Goal: Task Accomplishment & Management: Use online tool/utility

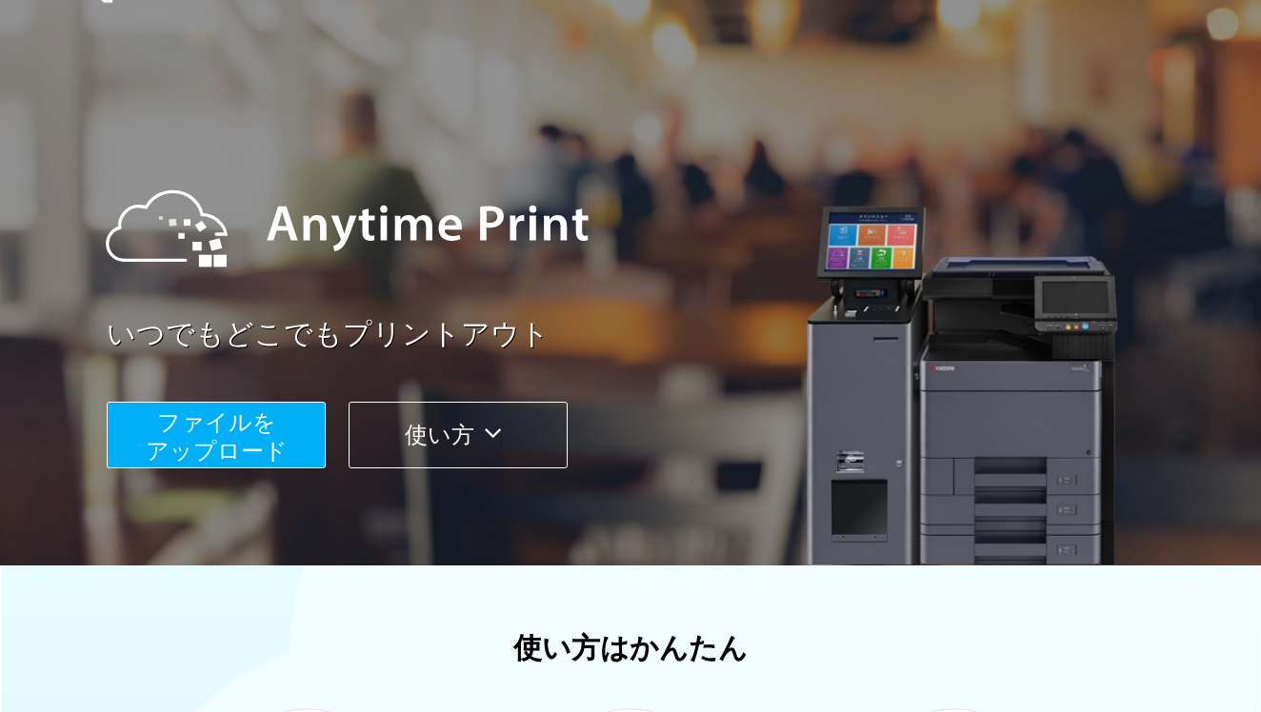
click at [277, 431] on button "ファイルを ​​アップロード" at bounding box center [216, 435] width 219 height 67
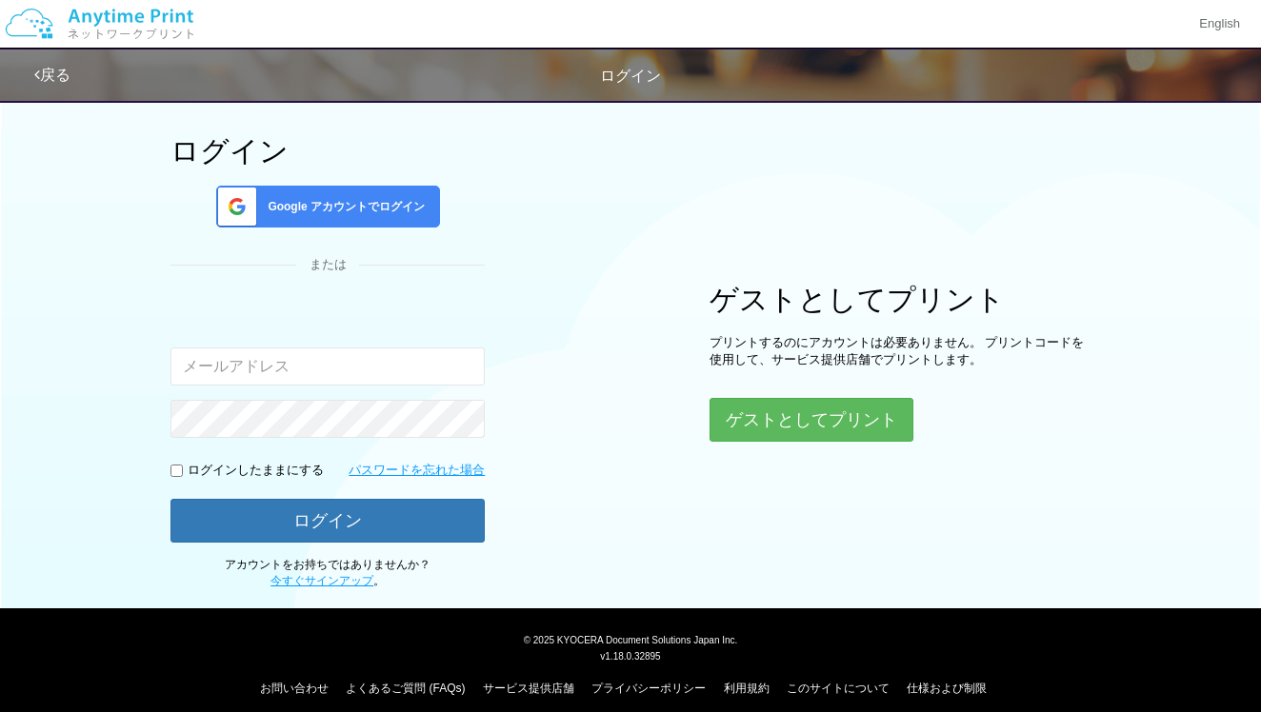
scroll to position [82, 0]
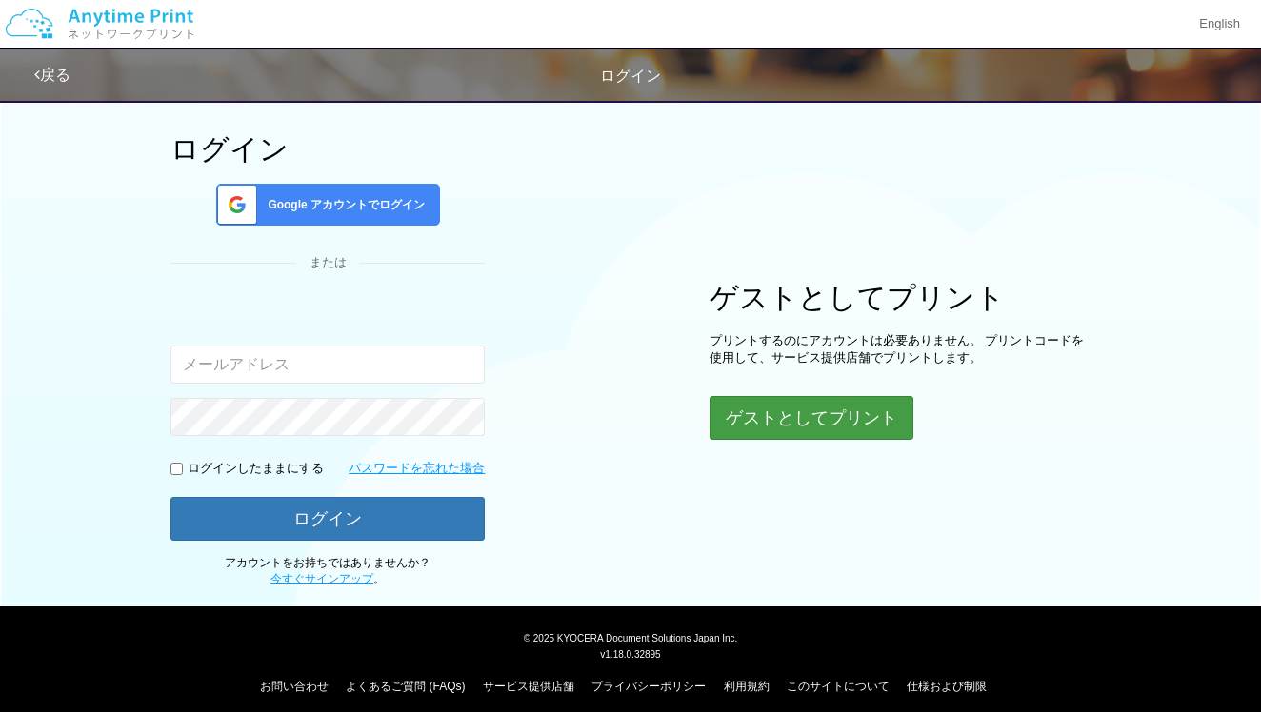
click at [822, 422] on button "ゲストとしてプリント" at bounding box center [811, 418] width 204 height 44
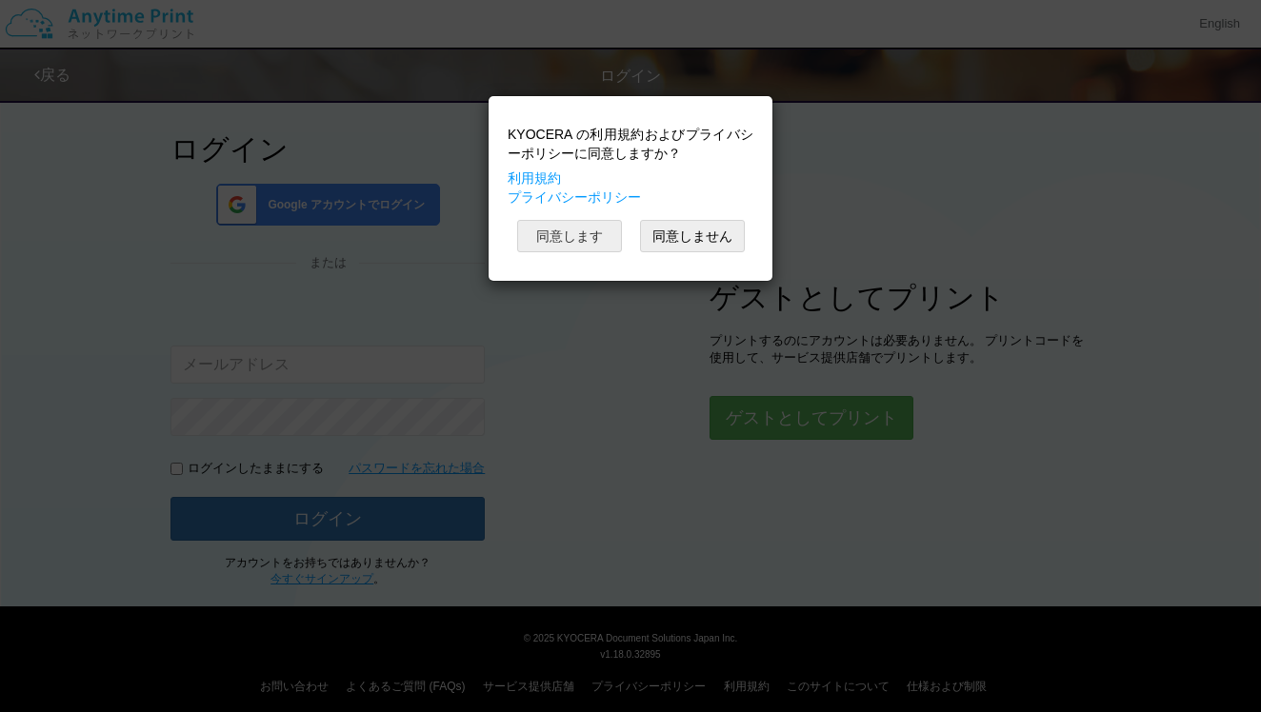
click at [609, 227] on button "同意します" at bounding box center [569, 236] width 105 height 32
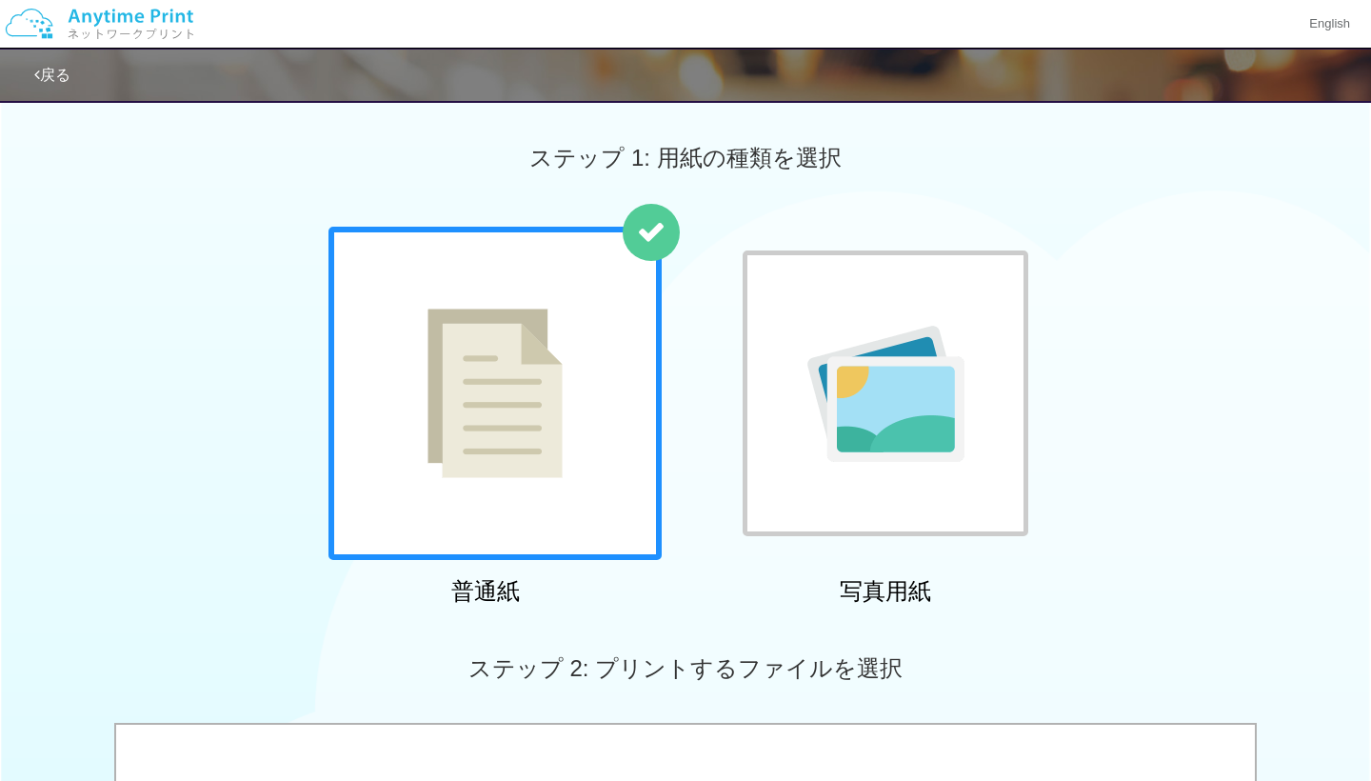
scroll to position [667, 0]
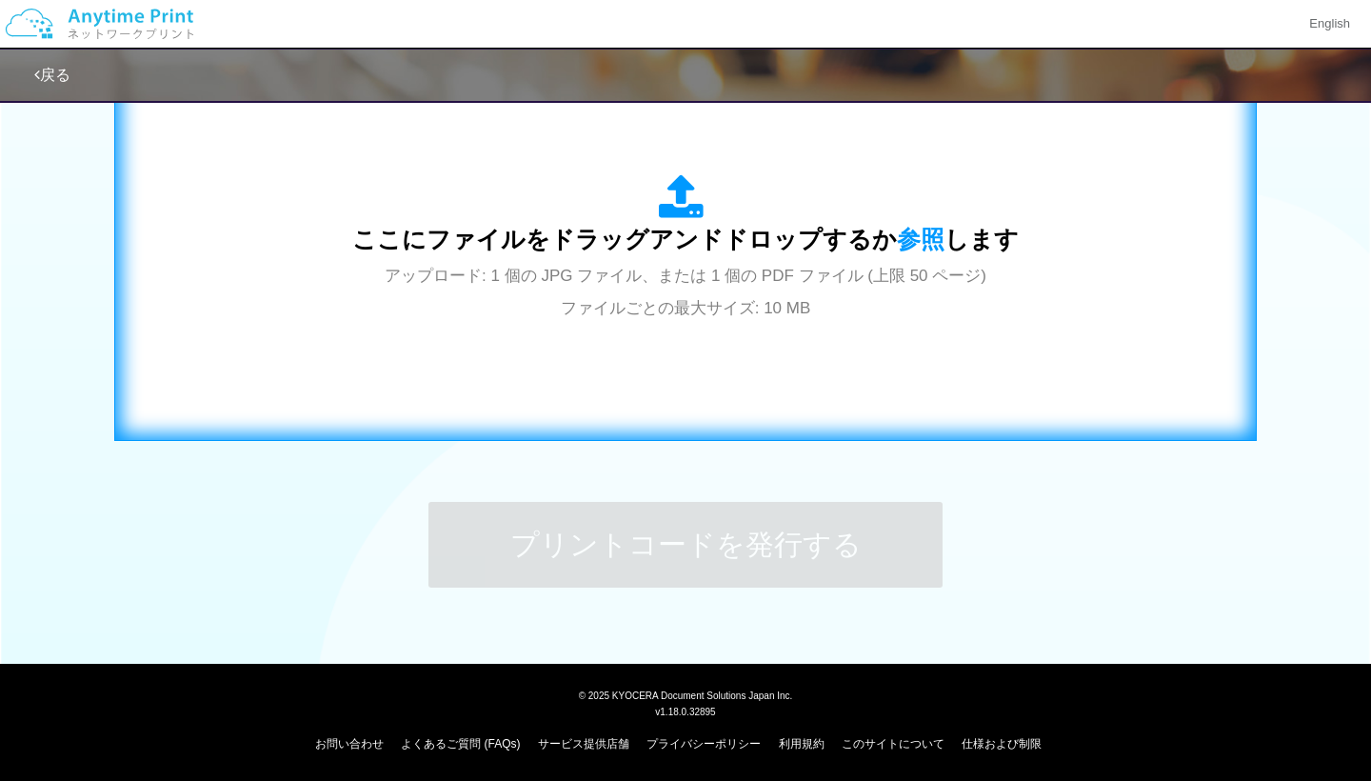
click at [469, 304] on div "ここにファイルをドラッグアンドドロップするか 参照 します アップロード: 1 個の JPG ファイル、または 1 個の PDF ファイル (上限 50 ペー…" at bounding box center [685, 248] width 667 height 149
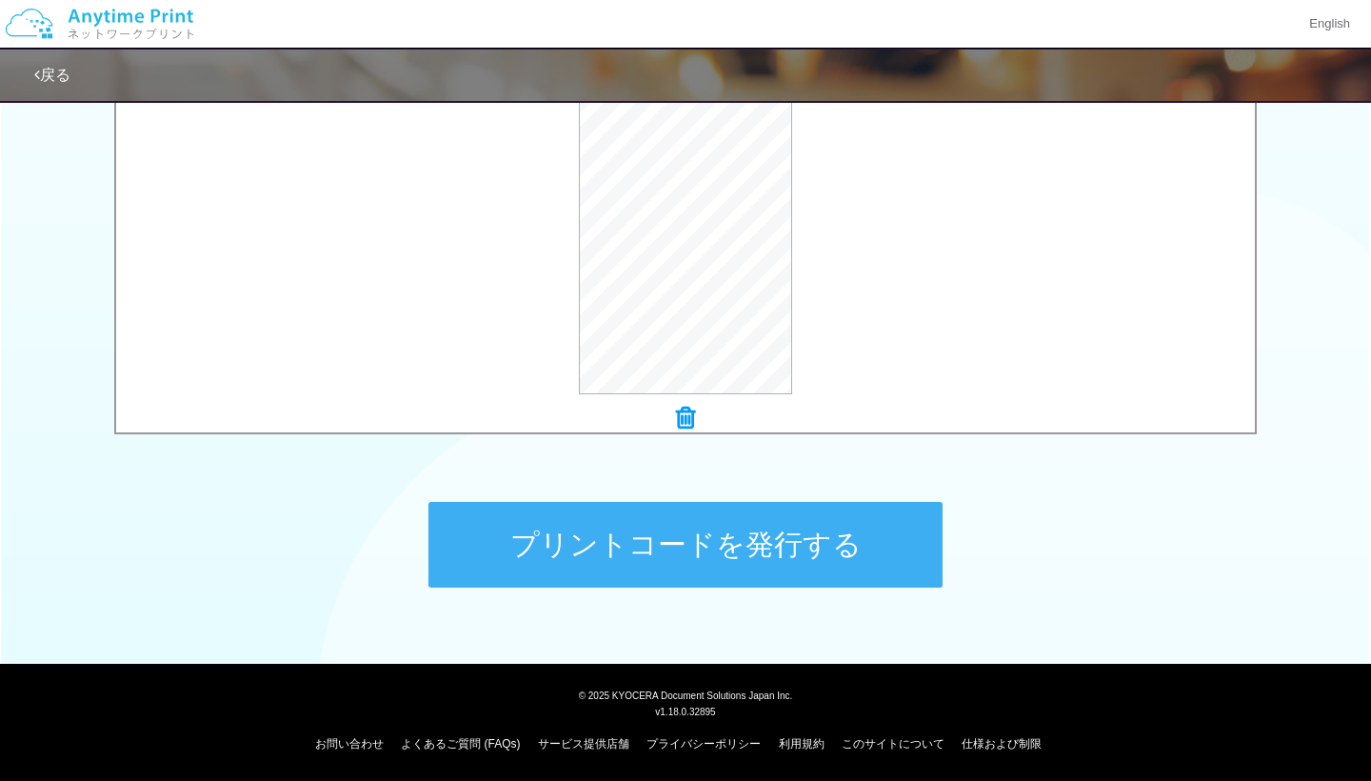
click at [849, 550] on button "プリントコードを発行する" at bounding box center [686, 545] width 514 height 86
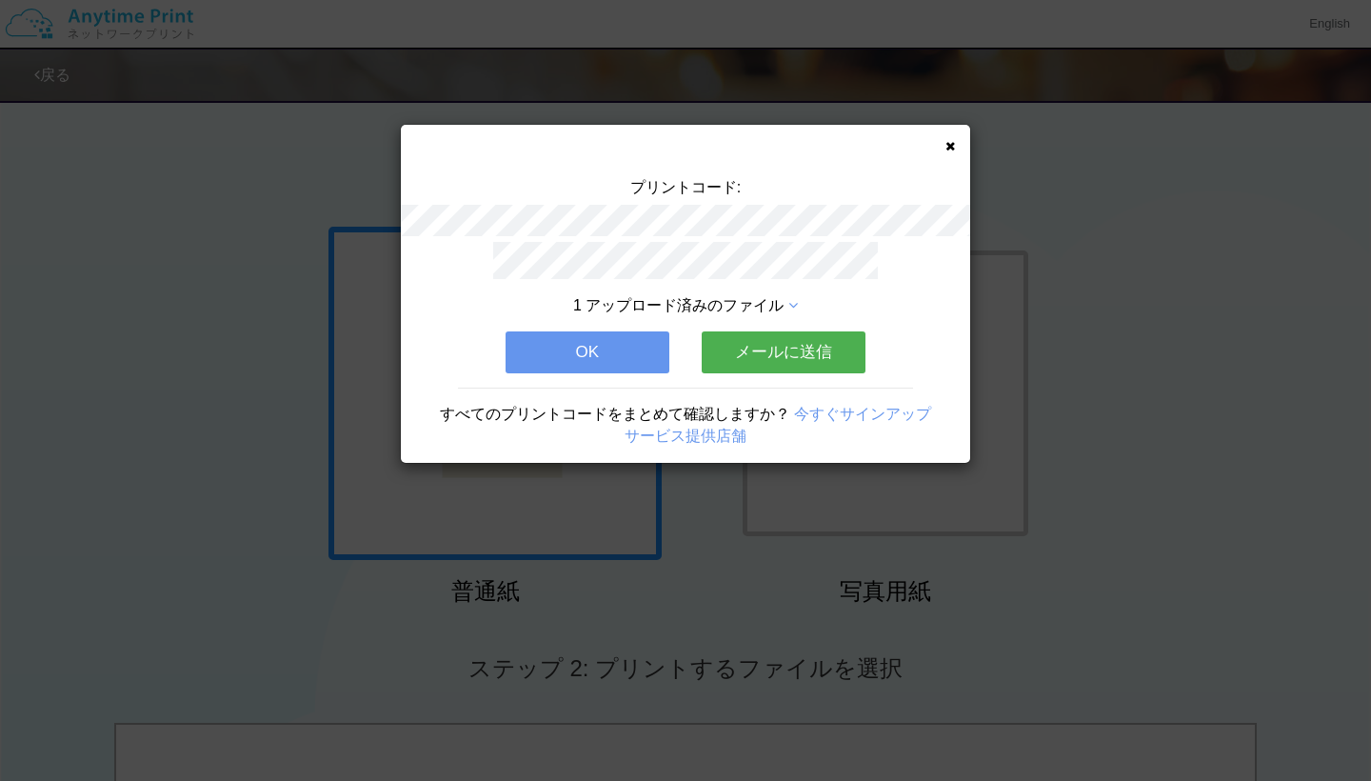
click at [633, 355] on button "OK" at bounding box center [588, 352] width 164 height 42
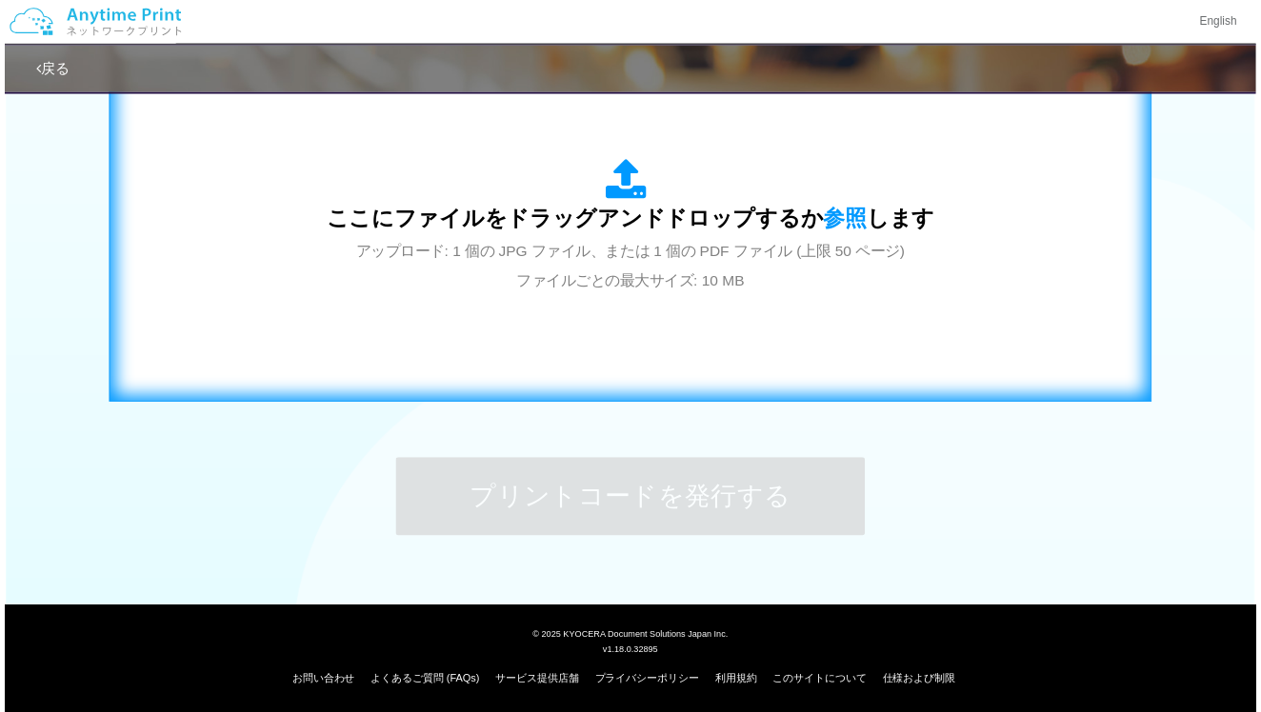
scroll to position [667, 0]
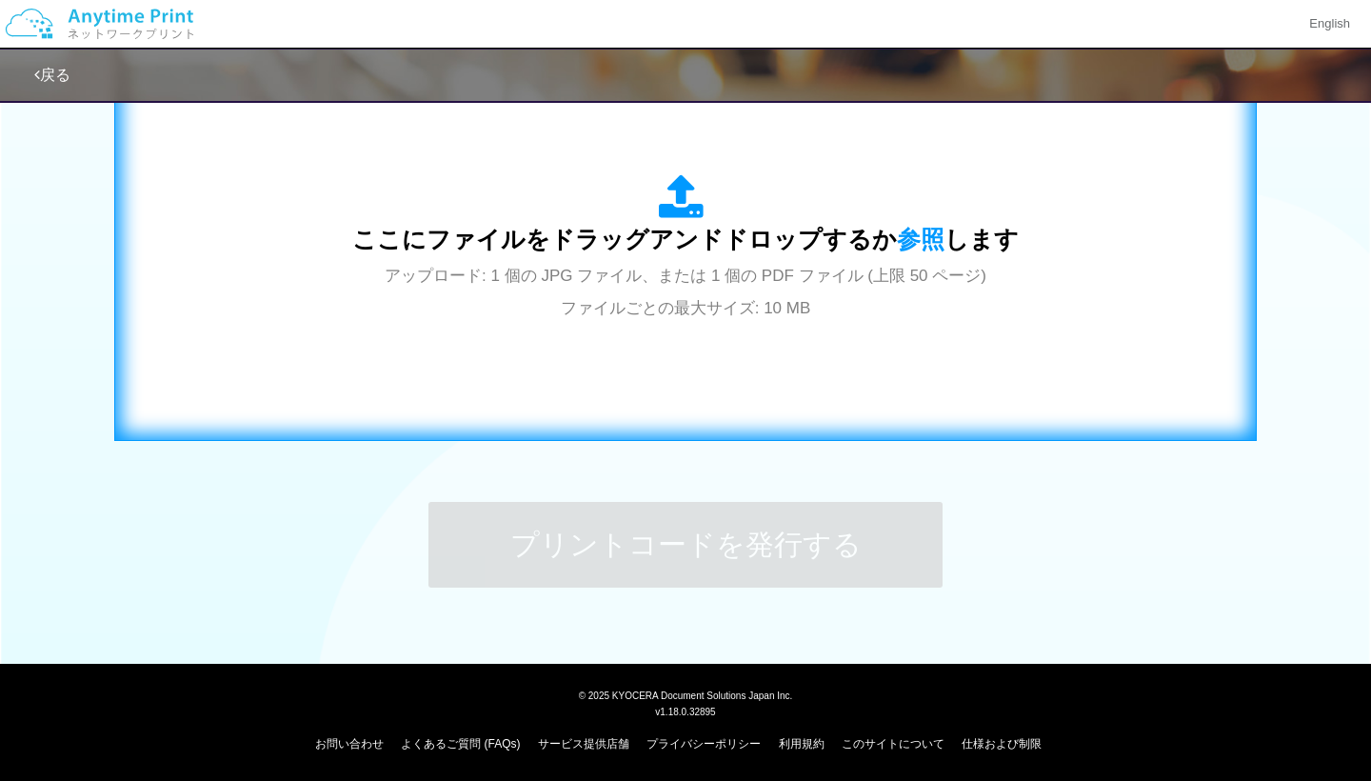
click at [610, 306] on span "アップロード: 1 個の JPG ファイル、または 1 個の PDF ファイル (上限 50 ページ) ファイルごとの最大サイズ: 10 MB" at bounding box center [686, 292] width 602 height 50
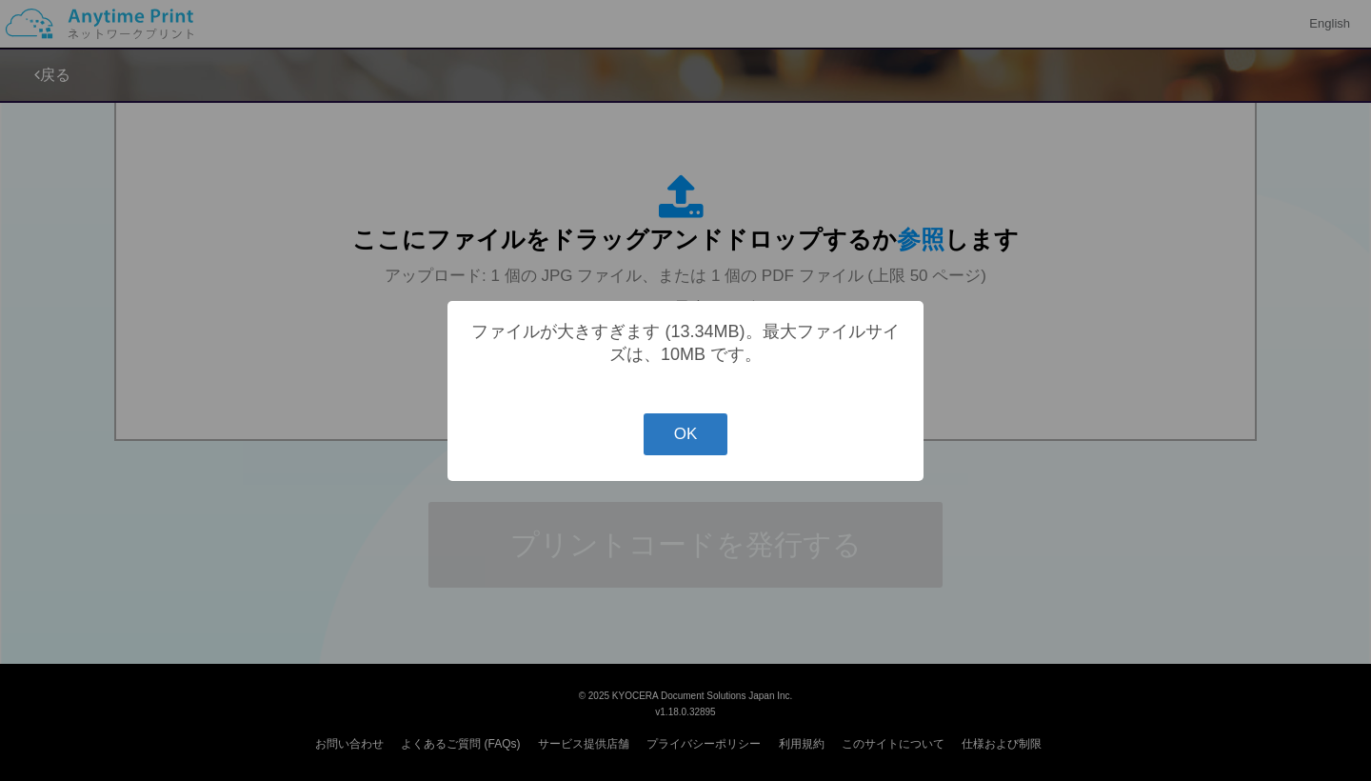
click at [712, 449] on button "OK" at bounding box center [686, 434] width 85 height 42
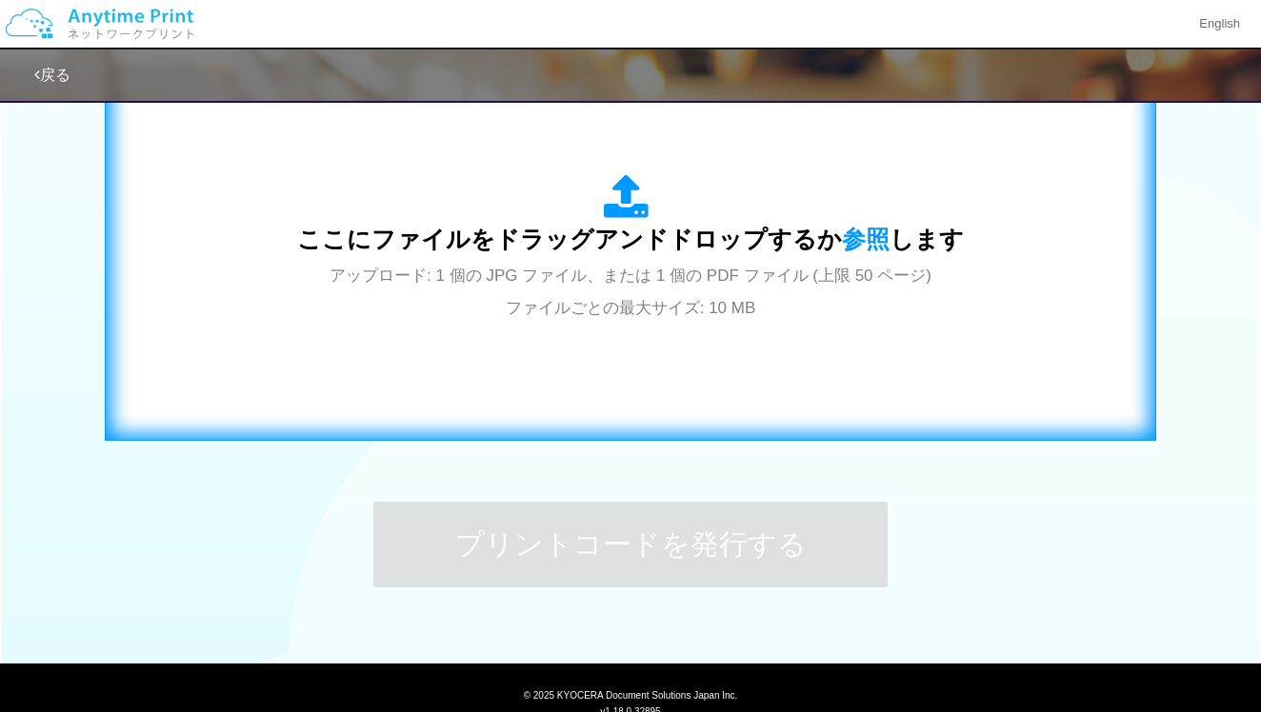
click at [612, 272] on span "アップロード: 1 個の JPG ファイル、または 1 個の PDF ファイル (上限 50 ページ) ファイルごとの最大サイズ: 10 MB" at bounding box center [631, 292] width 602 height 50
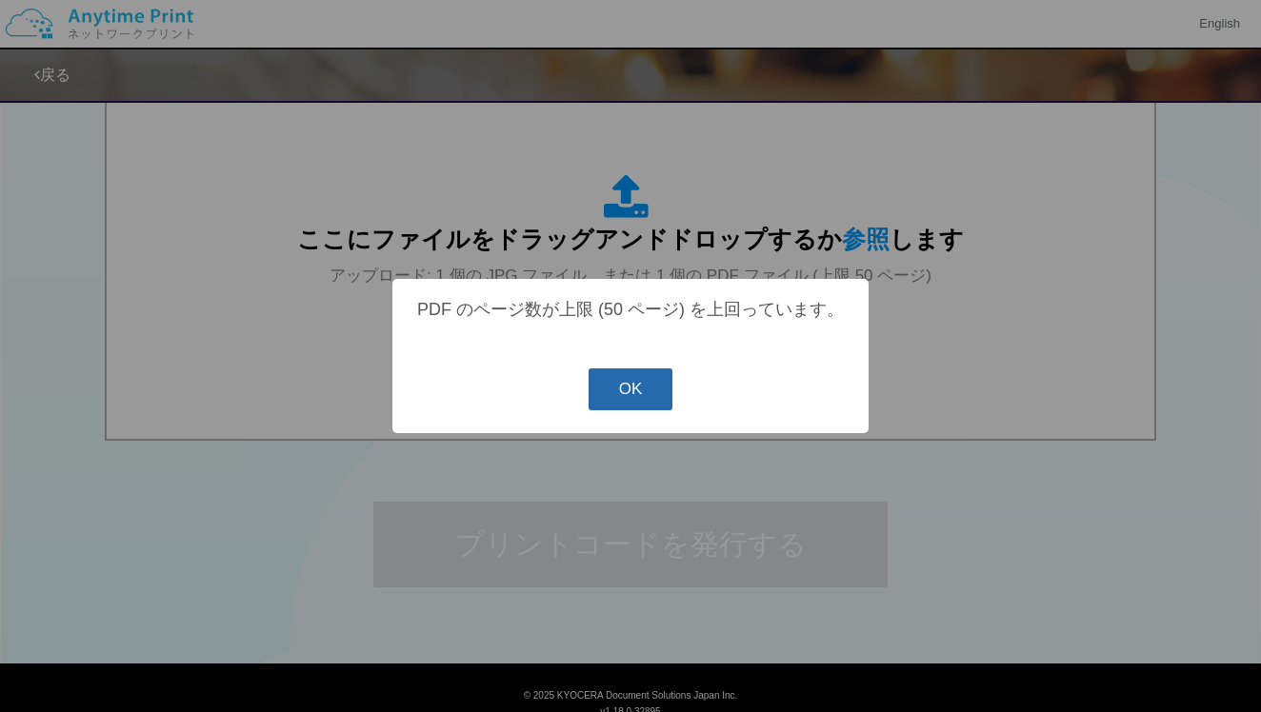
click at [643, 387] on button "OK" at bounding box center [631, 390] width 85 height 42
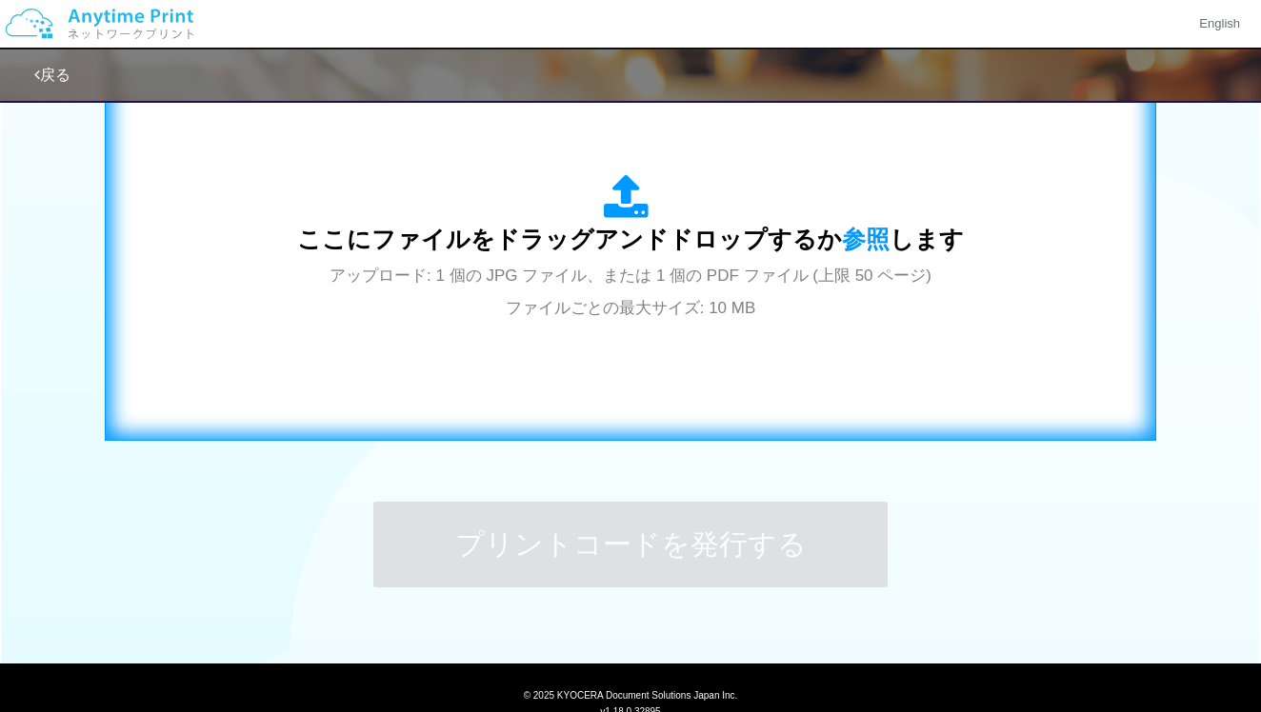
click at [527, 302] on span "アップロード: 1 個の JPG ファイル、または 1 個の PDF ファイル (上限 50 ページ) ファイルごとの最大サイズ: 10 MB" at bounding box center [631, 292] width 602 height 50
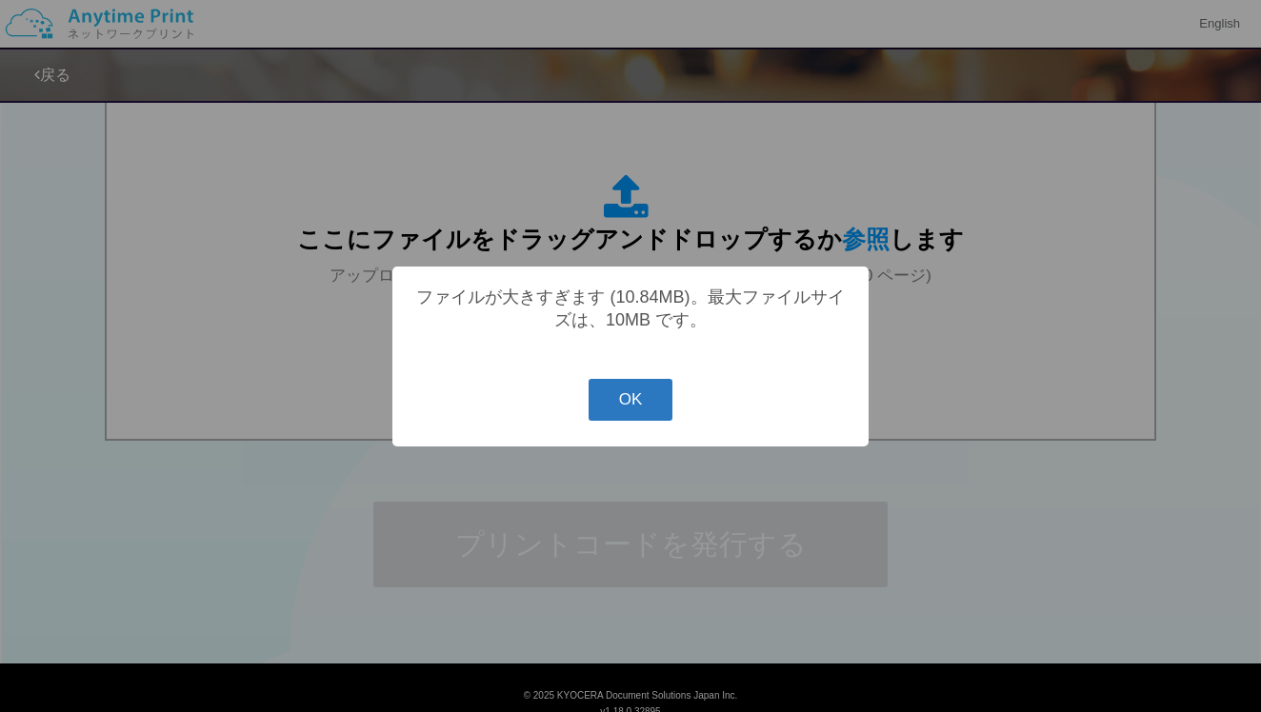
click at [658, 412] on button "OK" at bounding box center [631, 400] width 85 height 42
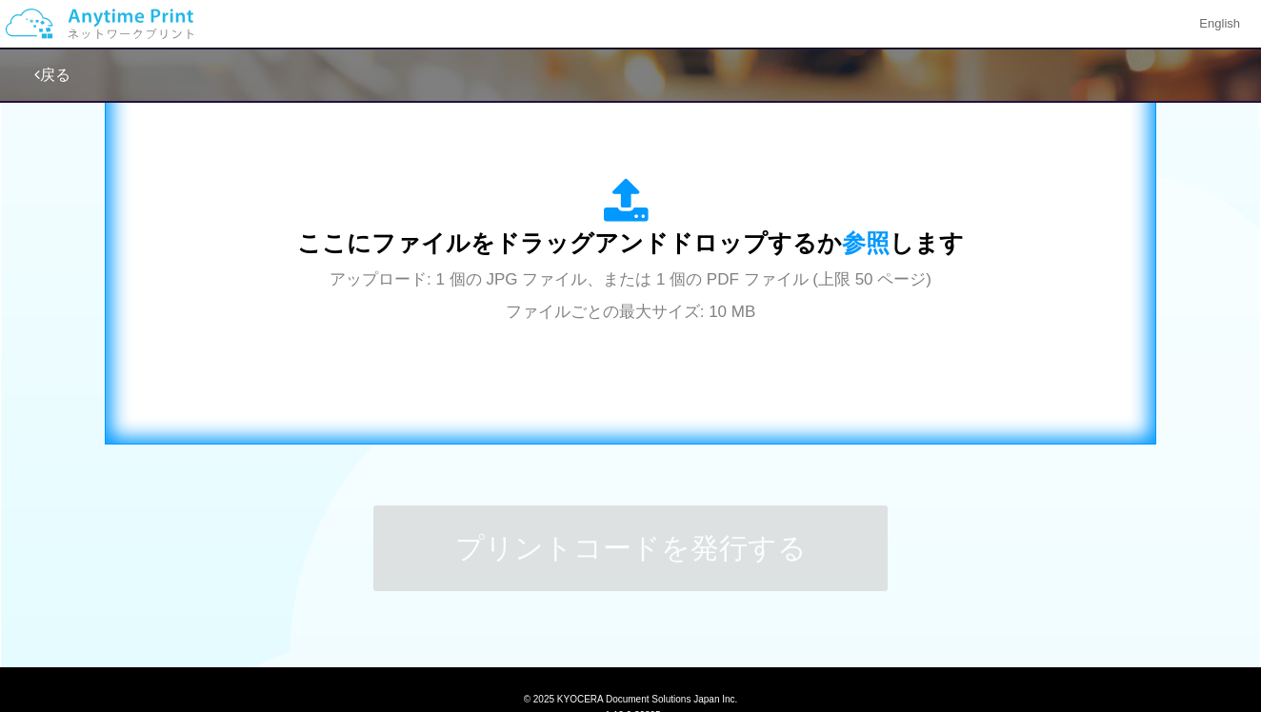
scroll to position [661, 0]
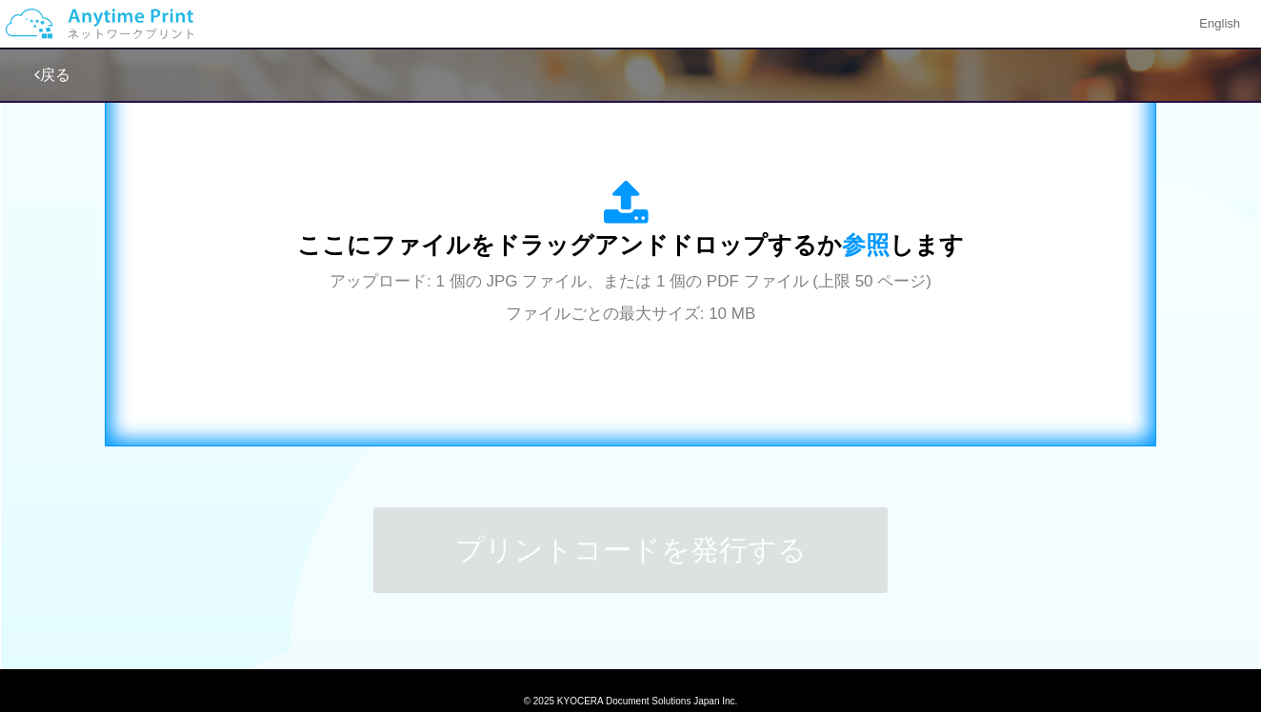
click at [691, 386] on div "ここにファイルをドラッグアンドドロップするか 参照 します アップロード: 1 個の JPG ファイル、または 1 個の PDF ファイル (上限 50 ペー…" at bounding box center [630, 254] width 1011 height 345
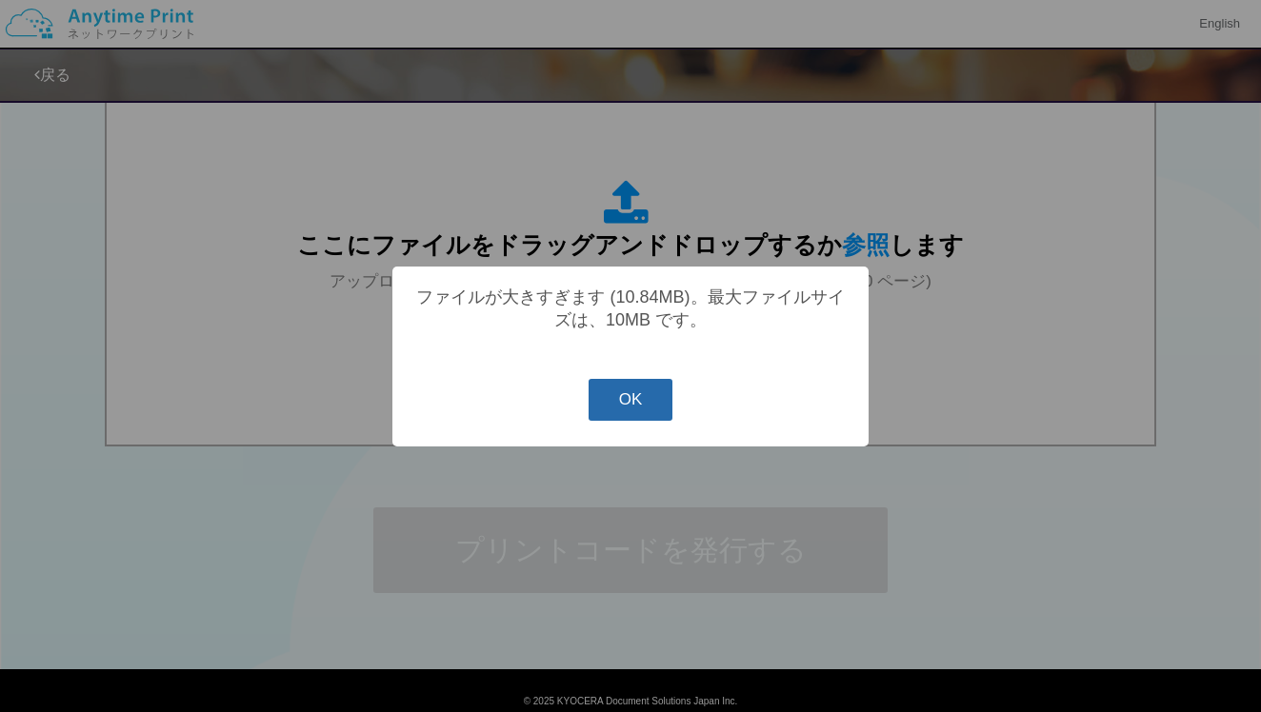
click at [603, 397] on button "OK" at bounding box center [631, 400] width 85 height 42
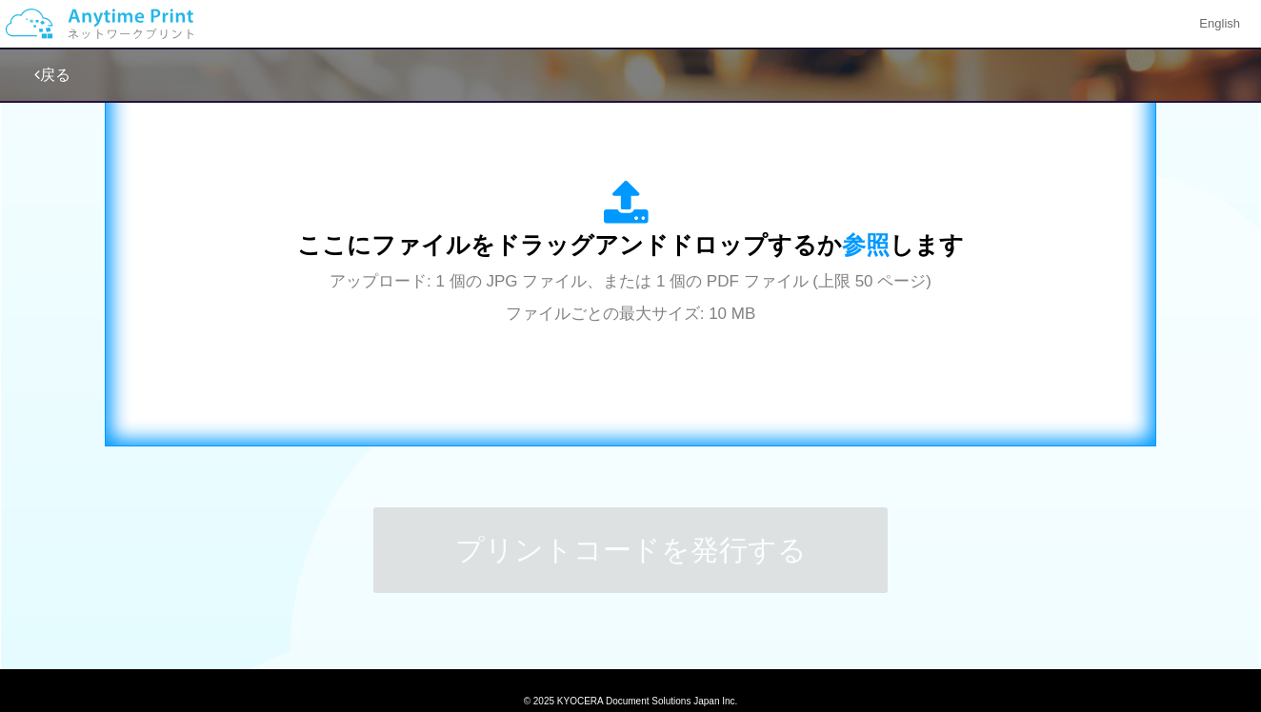
click at [711, 335] on div "ここにファイルをドラッグアンドドロップするか 参照 します アップロード: 1 個の JPG ファイル、または 1 個の PDF ファイル (上限 50 ペー…" at bounding box center [630, 254] width 1011 height 345
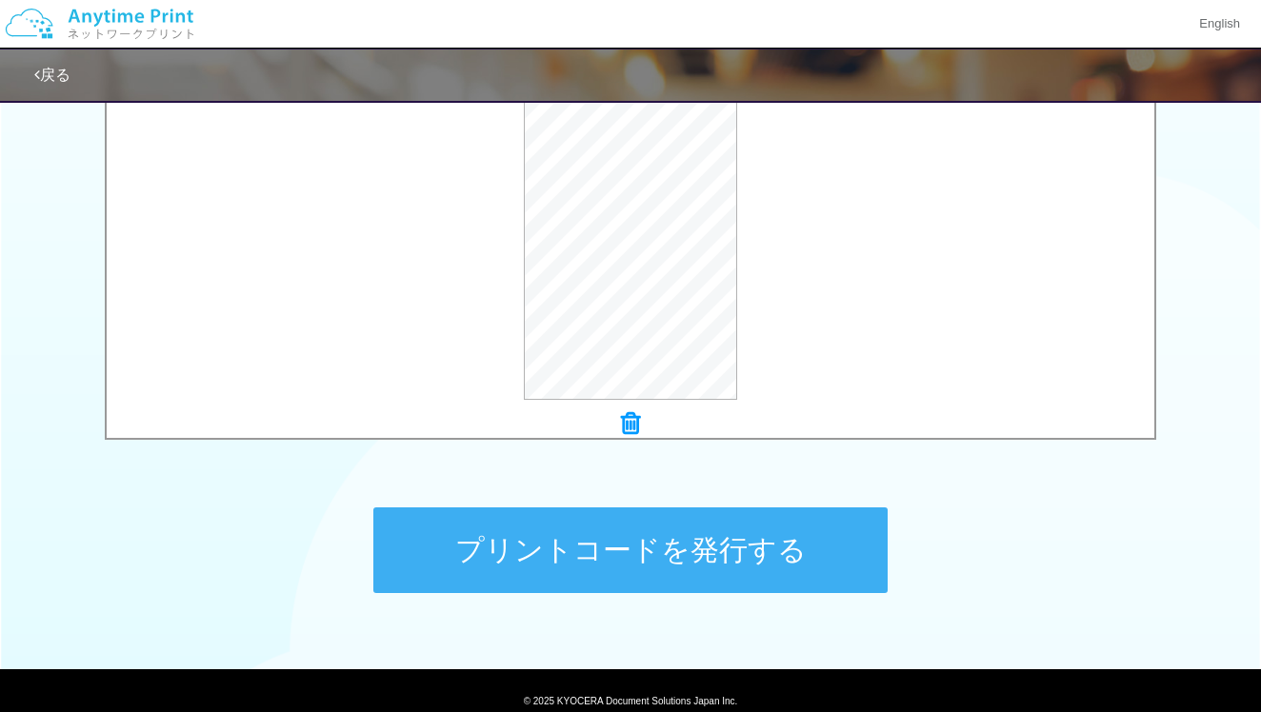
click at [621, 418] on icon at bounding box center [630, 423] width 19 height 25
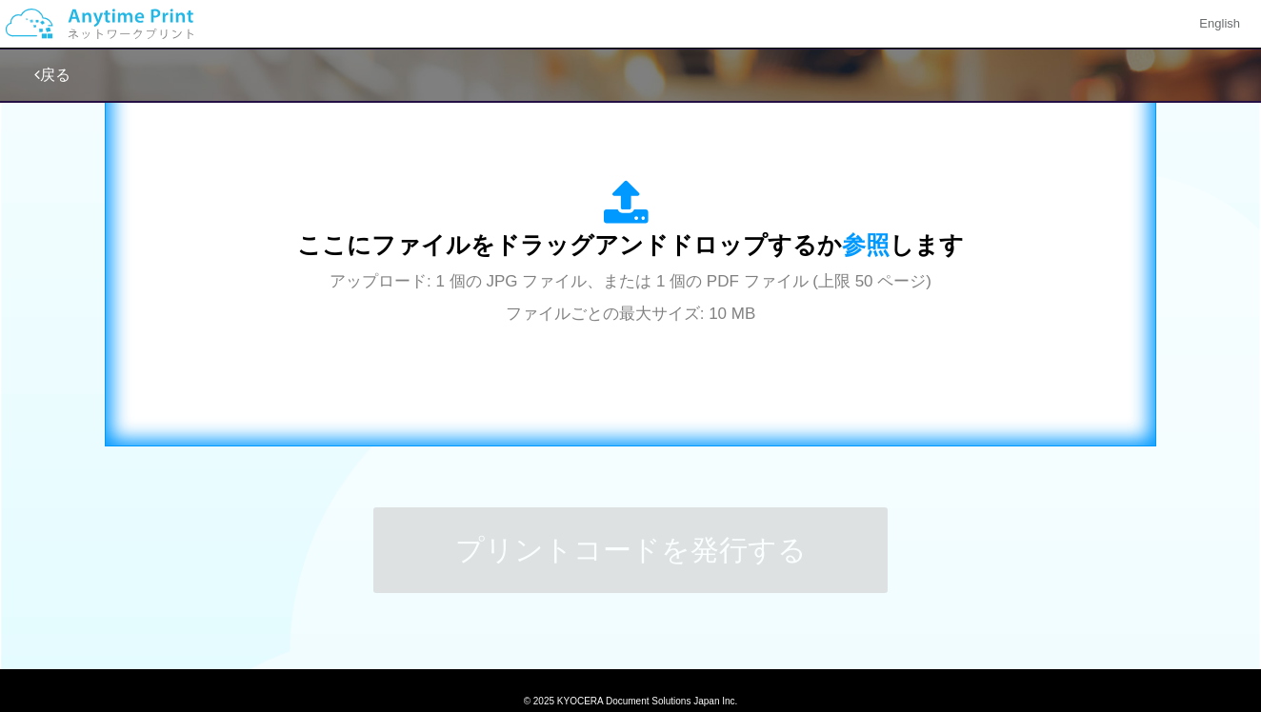
click at [580, 392] on div "ここにファイルをドラッグアンドドロップするか 参照 します アップロード: 1 個の JPG ファイル、または 1 個の PDF ファイル (上限 50 ペー…" at bounding box center [630, 254] width 1011 height 345
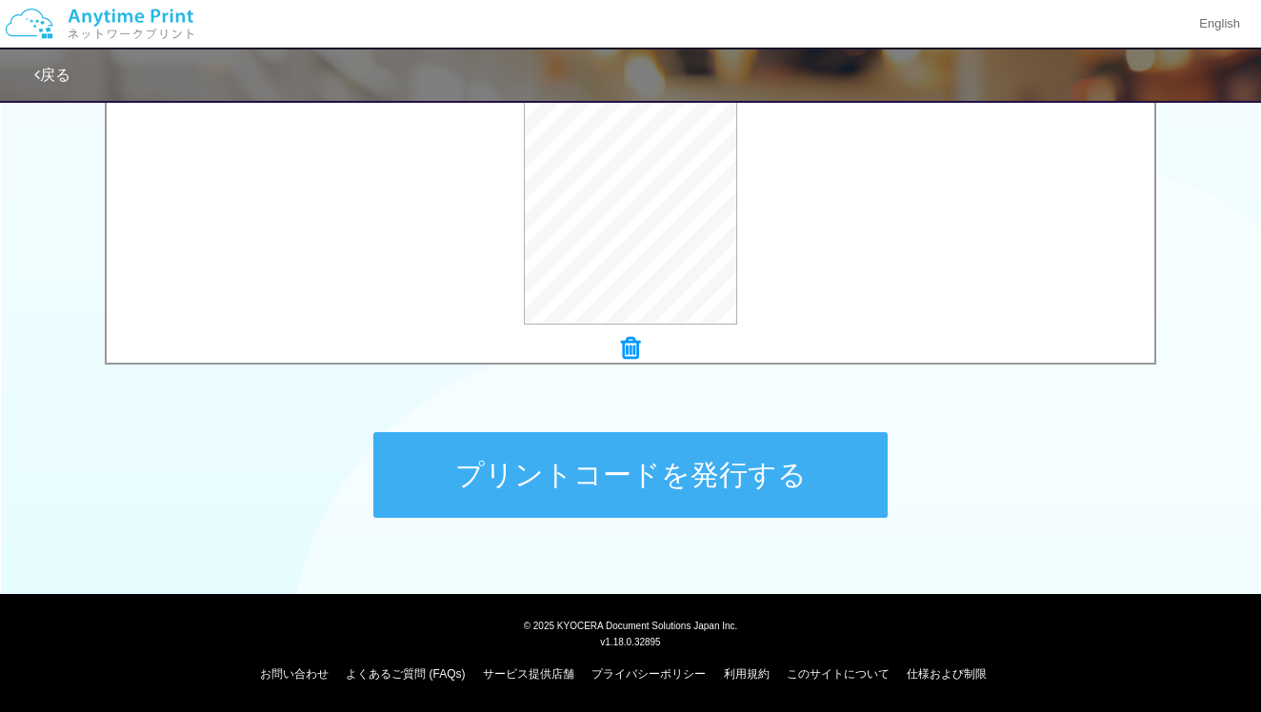
scroll to position [735, 0]
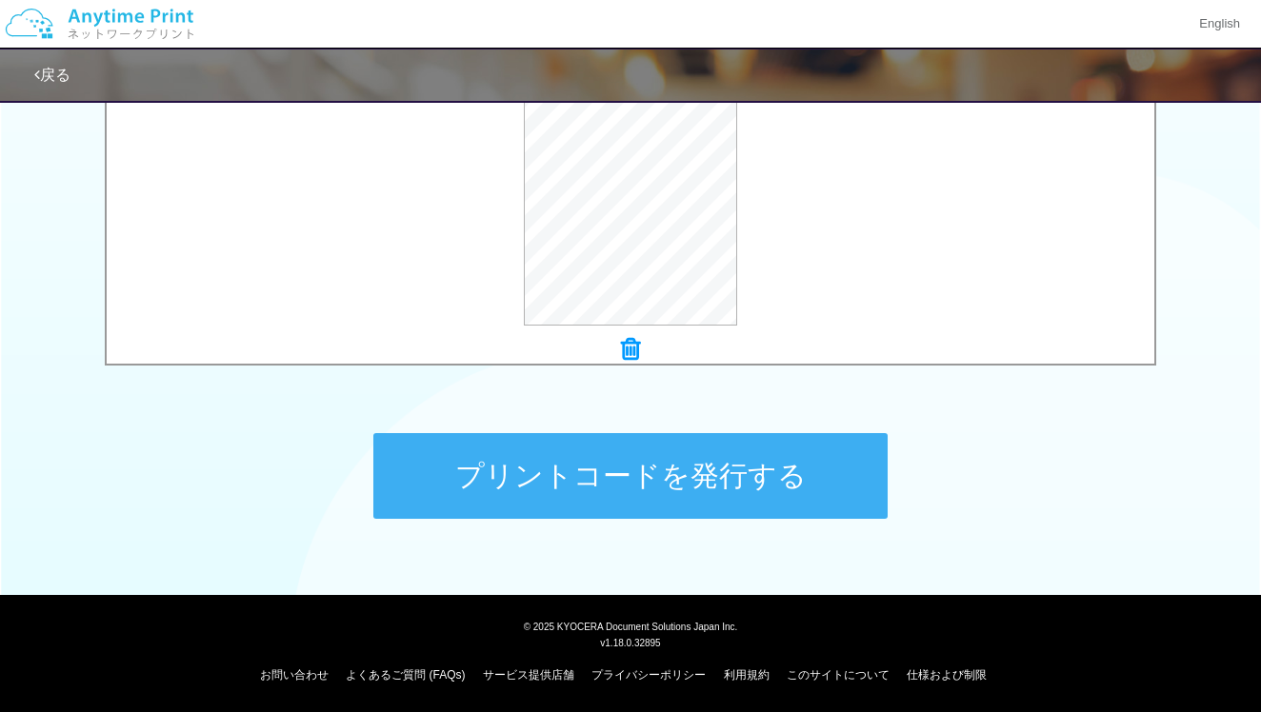
click at [682, 466] on button "プリントコードを発行する" at bounding box center [630, 476] width 514 height 86
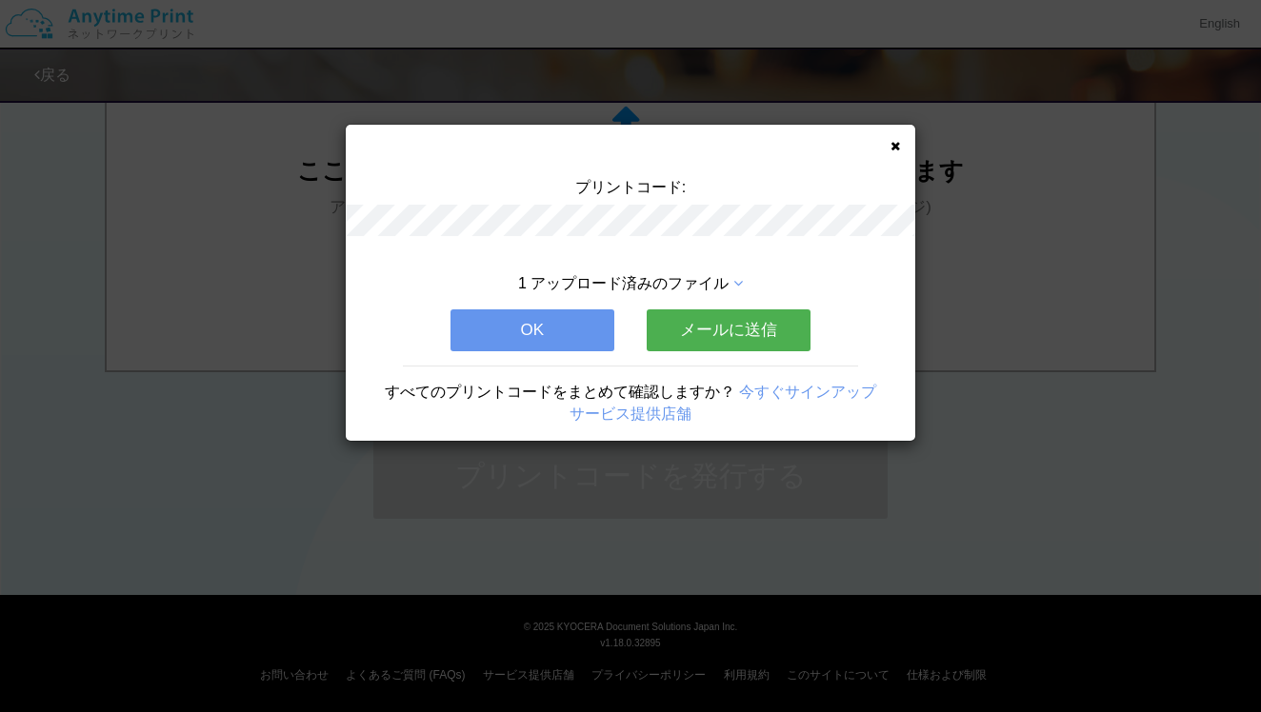
scroll to position [0, 0]
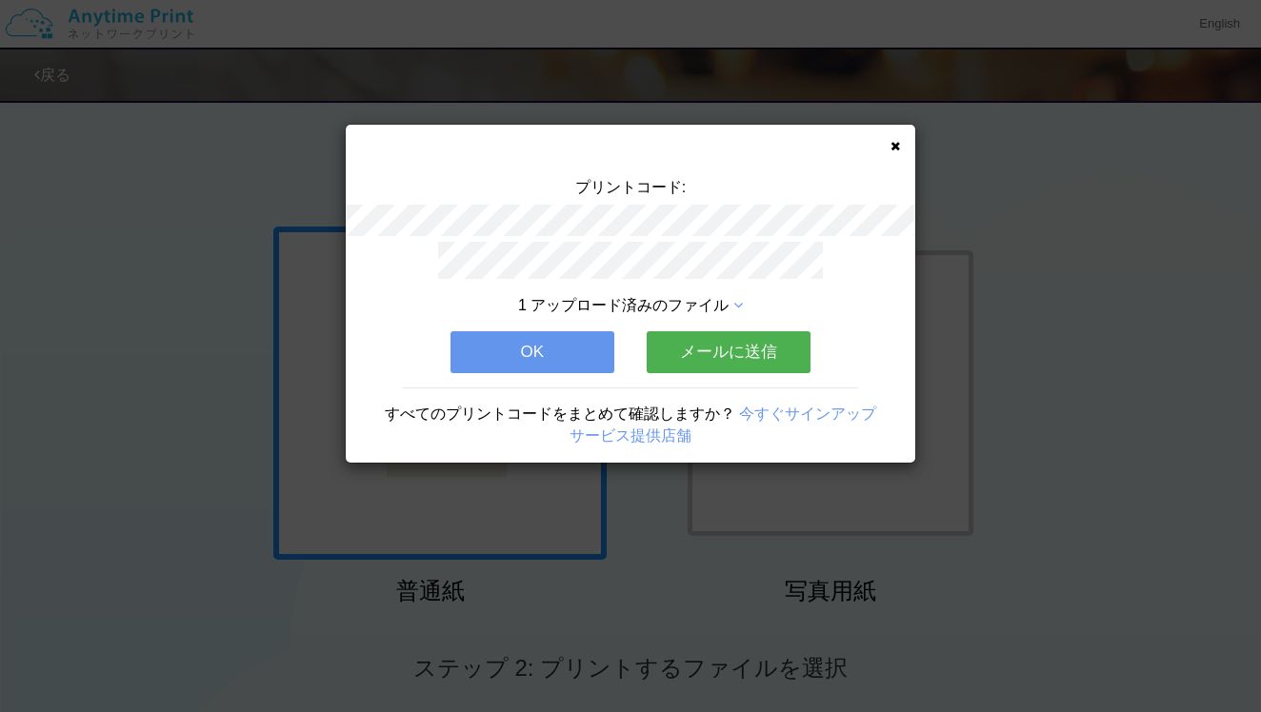
click at [893, 142] on icon at bounding box center [895, 146] width 10 height 12
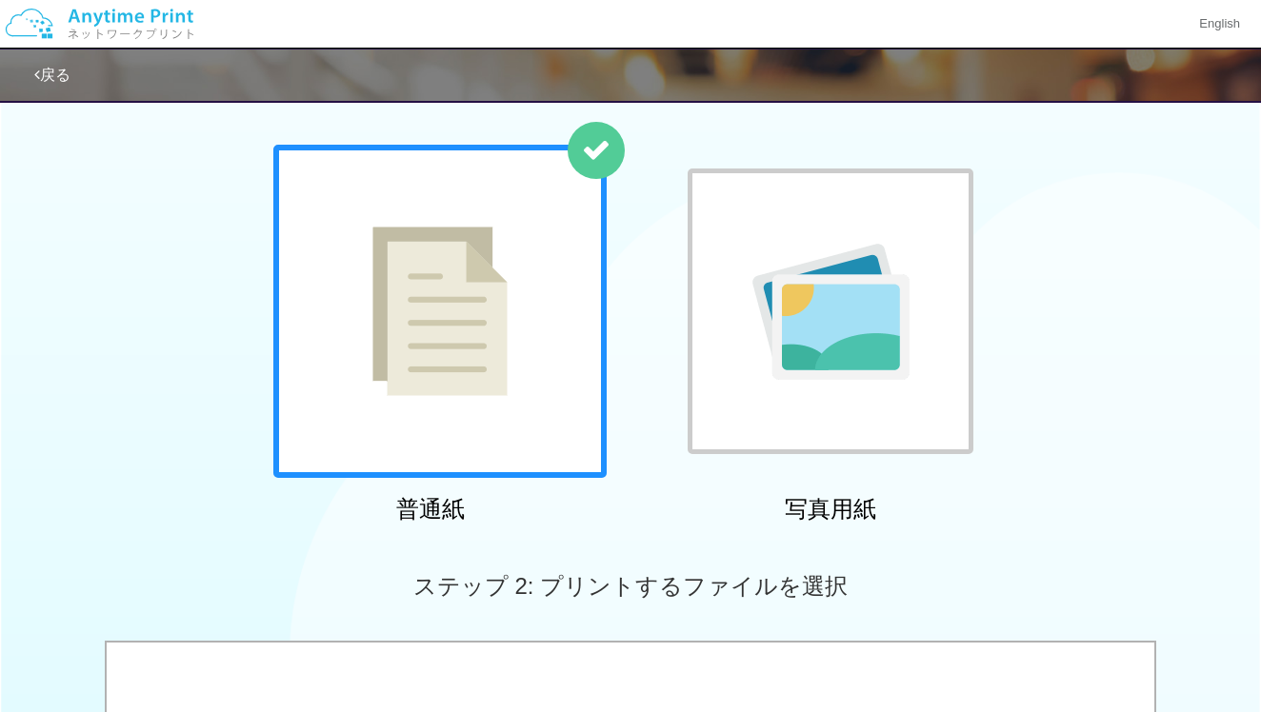
scroll to position [607, 0]
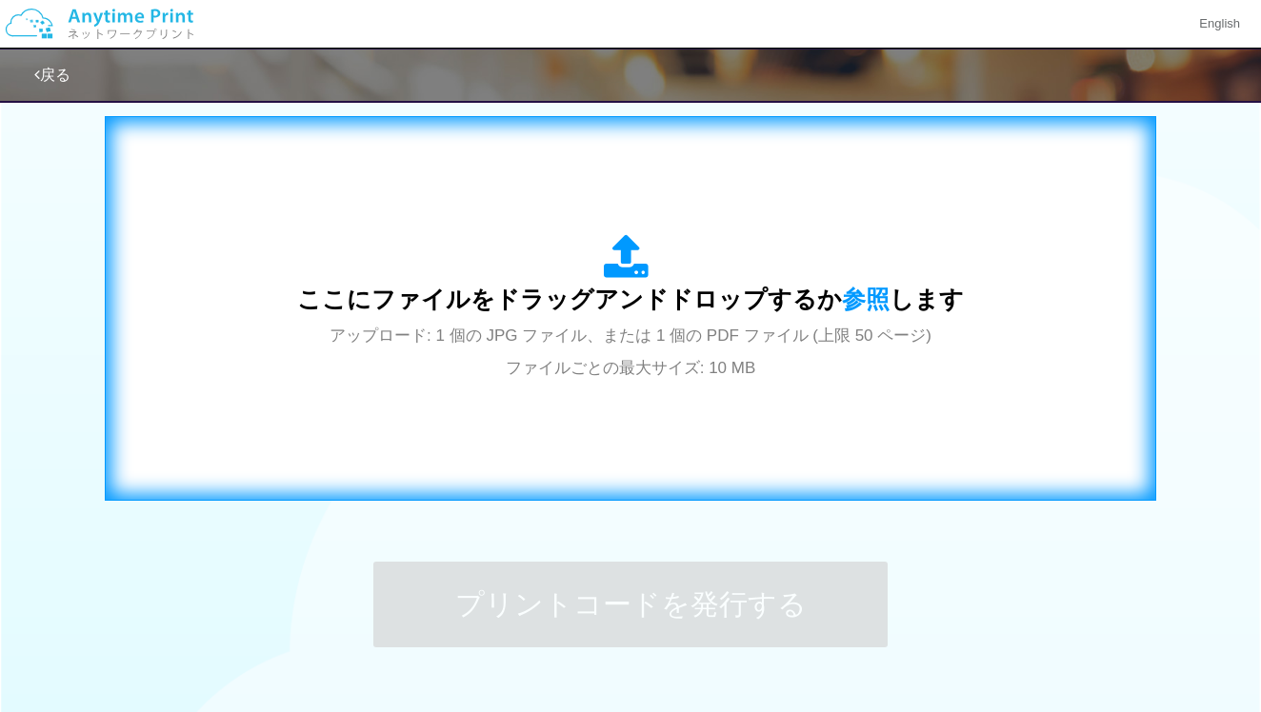
click at [546, 372] on span "アップロード: 1 個の JPG ファイル、または 1 個の PDF ファイル (上限 50 ページ) ファイルごとの最大サイズ: 10 MB" at bounding box center [631, 352] width 602 height 50
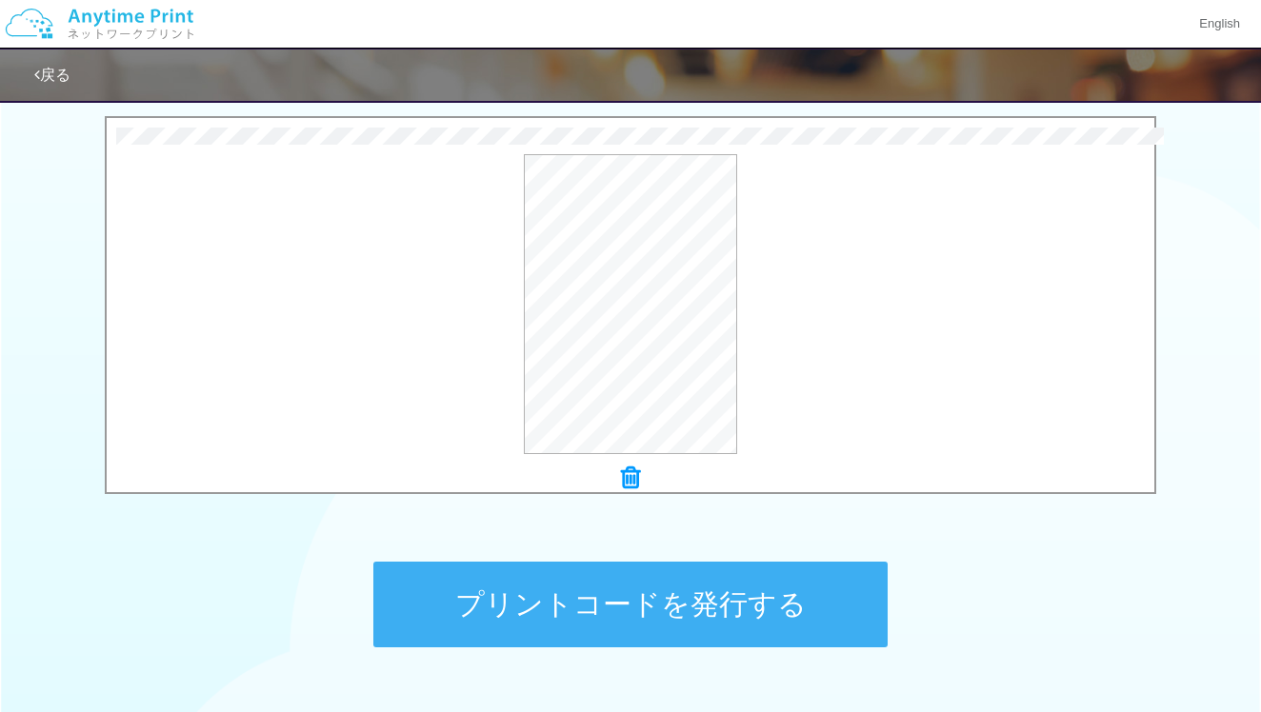
click at [835, 587] on button "プリントコードを発行する" at bounding box center [630, 605] width 514 height 86
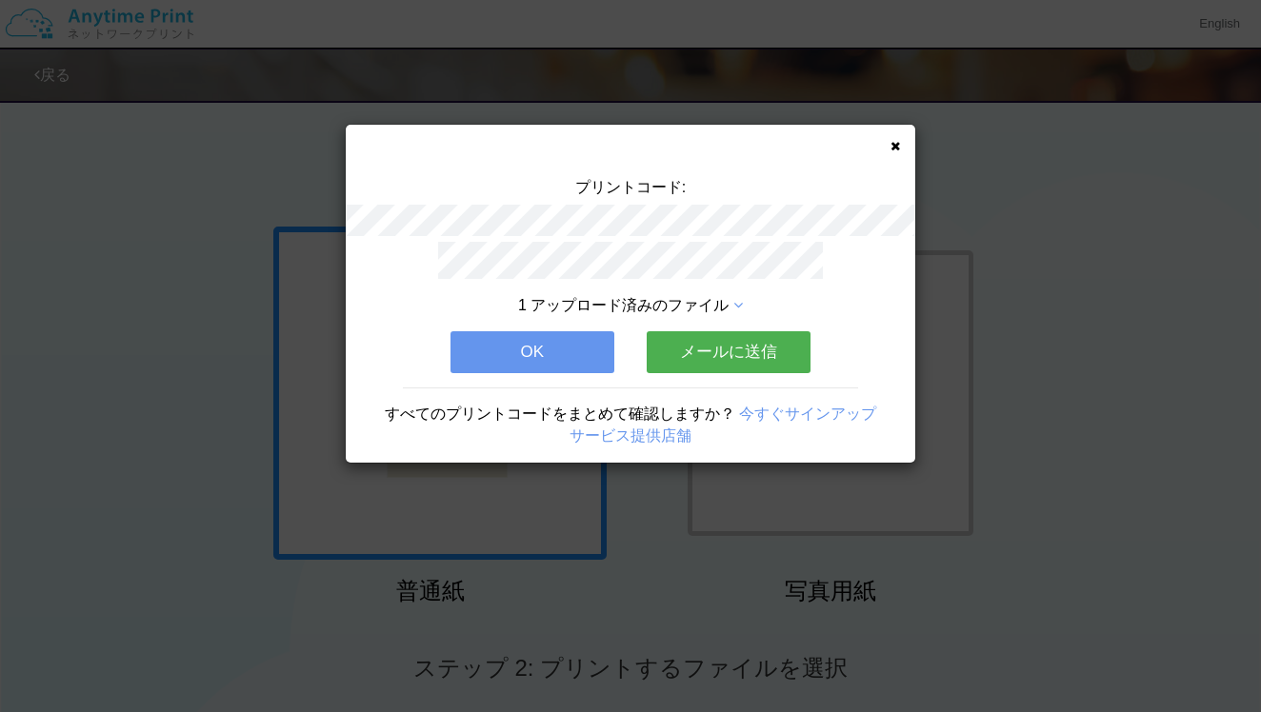
click at [896, 146] on icon at bounding box center [895, 146] width 10 height 12
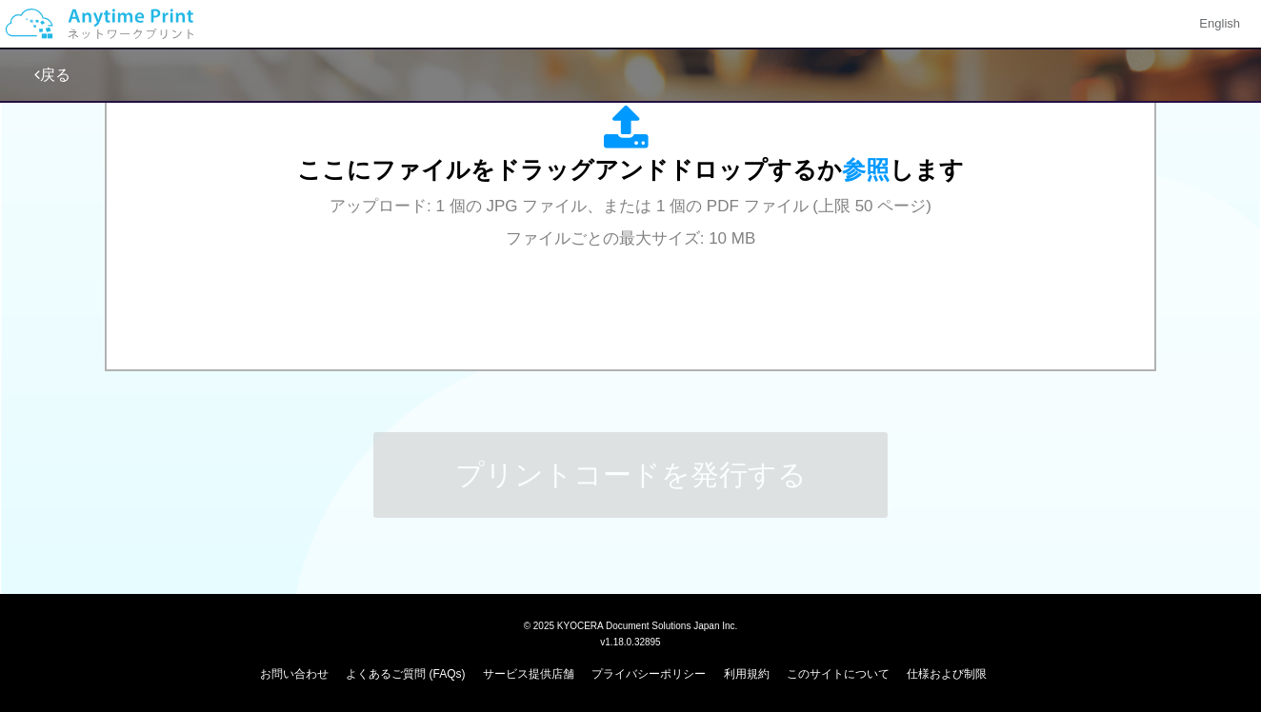
scroll to position [735, 0]
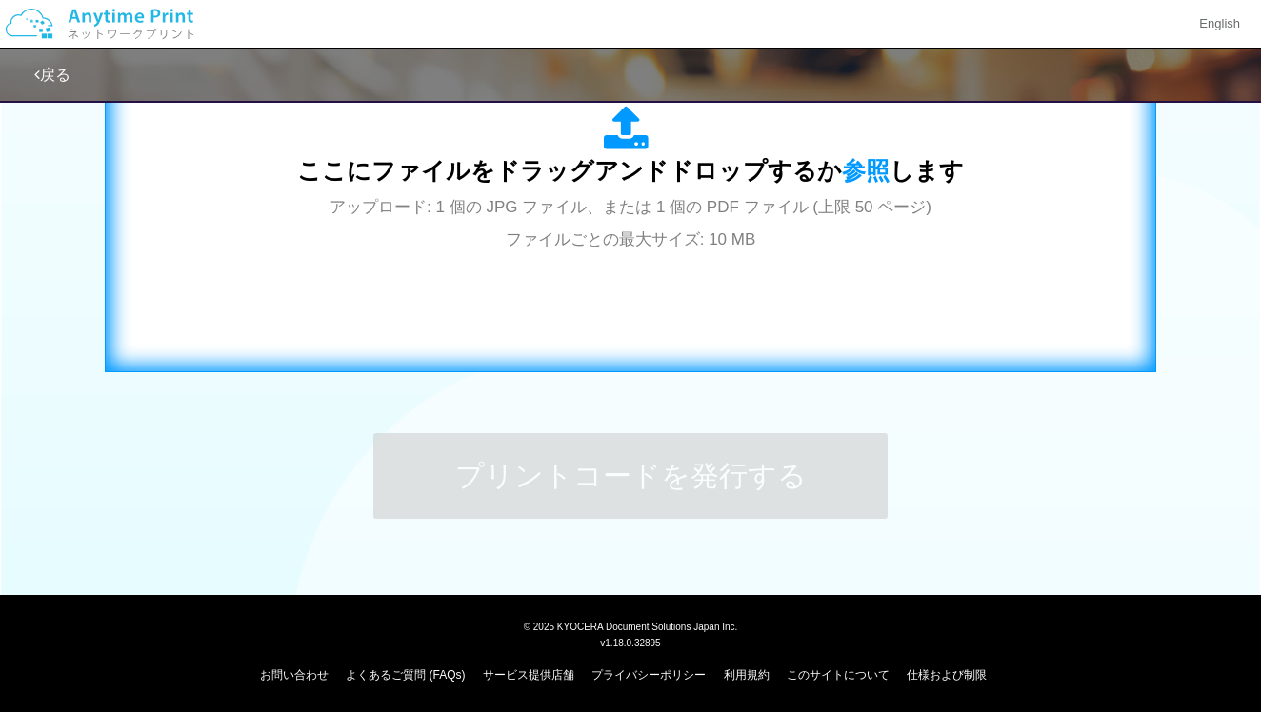
click at [464, 321] on div "ここにファイルをドラッグアンドドロップするか 参照 します アップロード: 1 個の JPG ファイル、または 1 個の PDF ファイル (上限 50 ペー…" at bounding box center [630, 180] width 1011 height 345
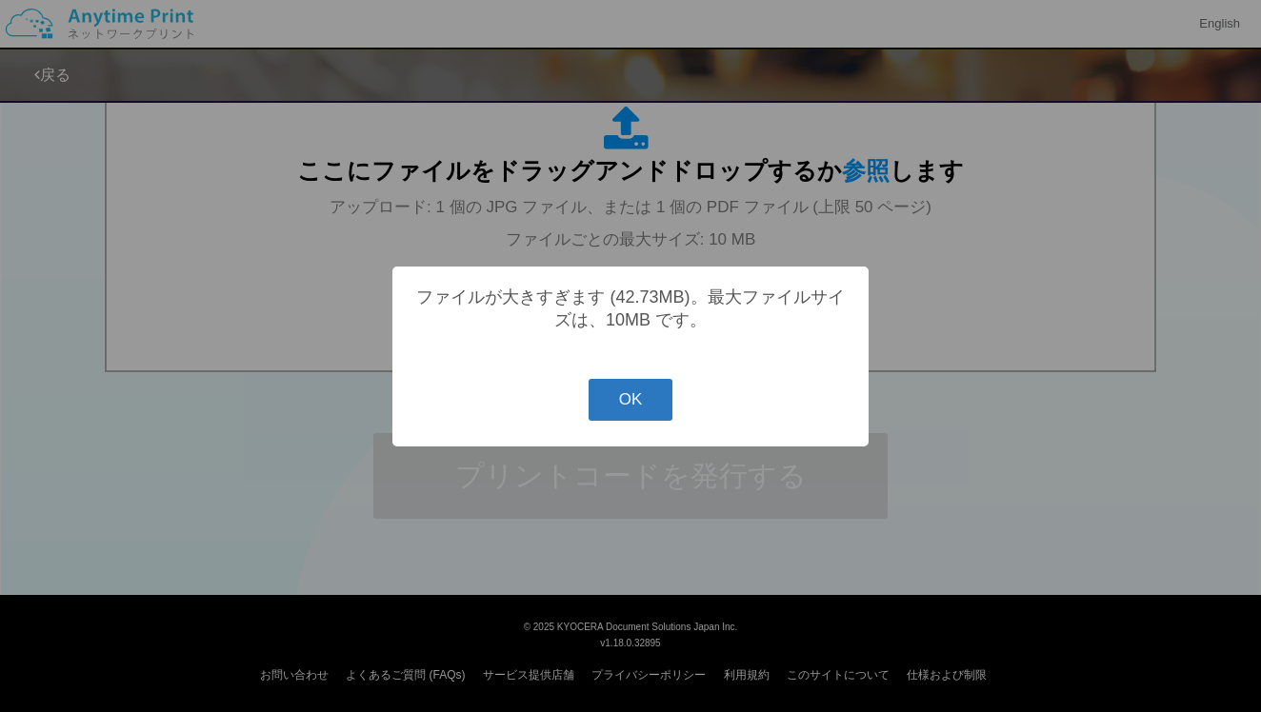
click at [660, 401] on button "OK" at bounding box center [631, 400] width 85 height 42
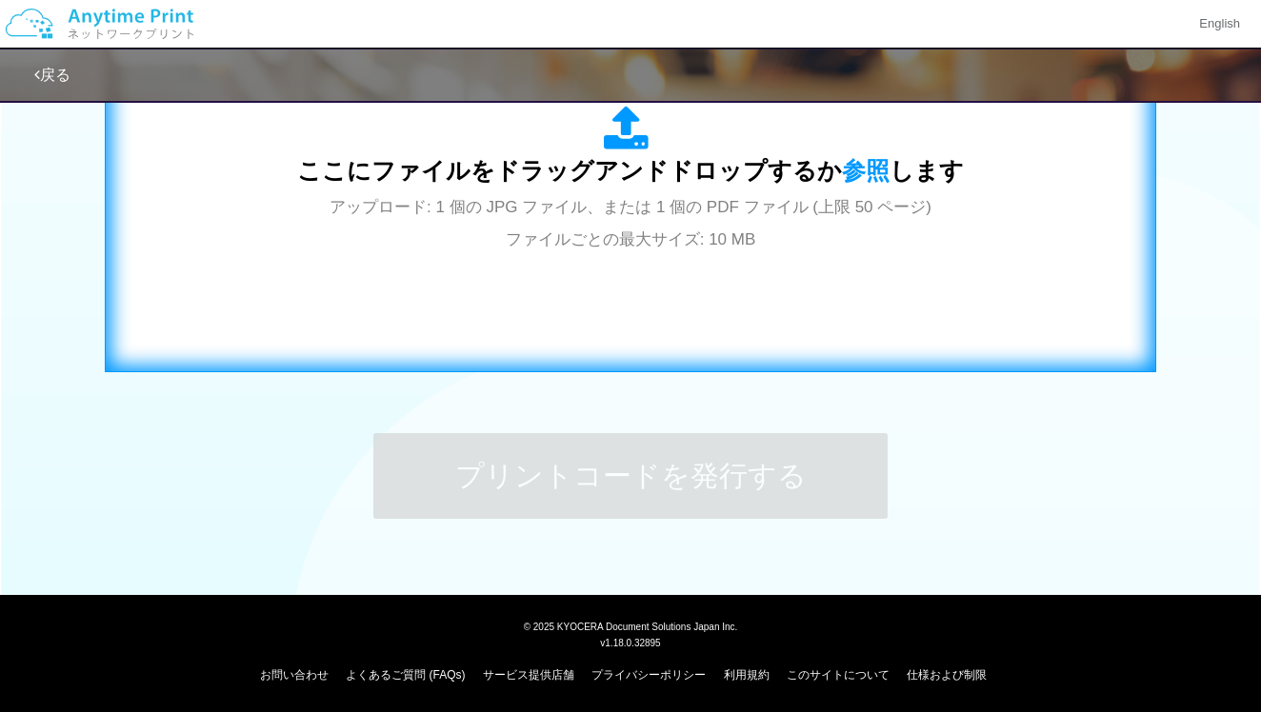
click at [500, 198] on span "アップロード: 1 個の JPG ファイル、または 1 個の PDF ファイル (上限 50 ページ) ファイルごとの最大サイズ: 10 MB" at bounding box center [631, 223] width 602 height 50
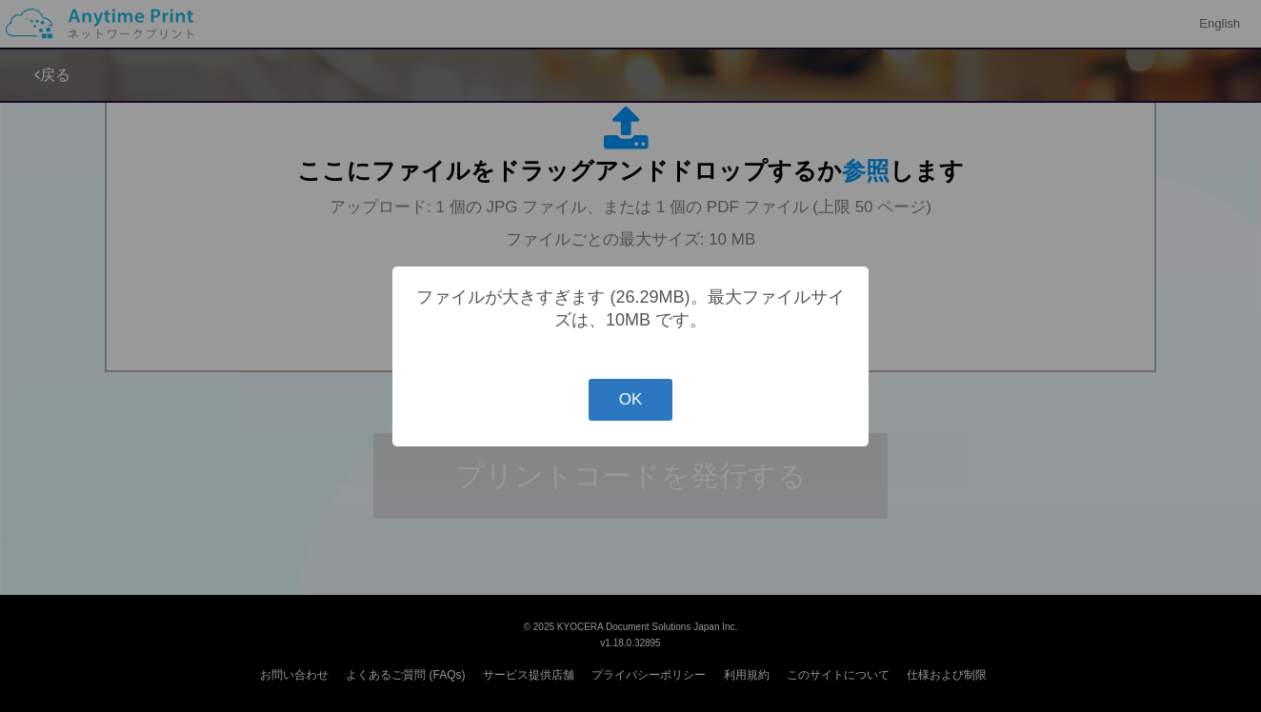
click at [662, 412] on button "OK" at bounding box center [631, 400] width 85 height 42
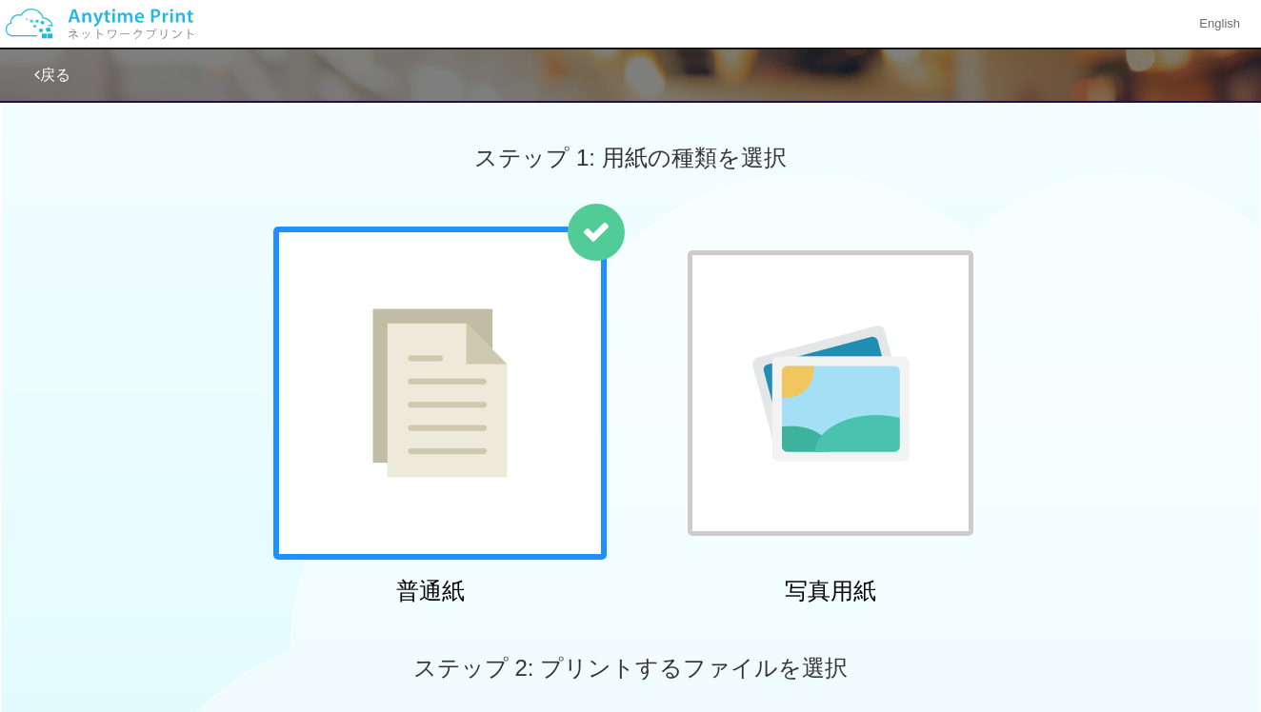
scroll to position [0, 0]
